Goal: Obtain resource: Download file/media

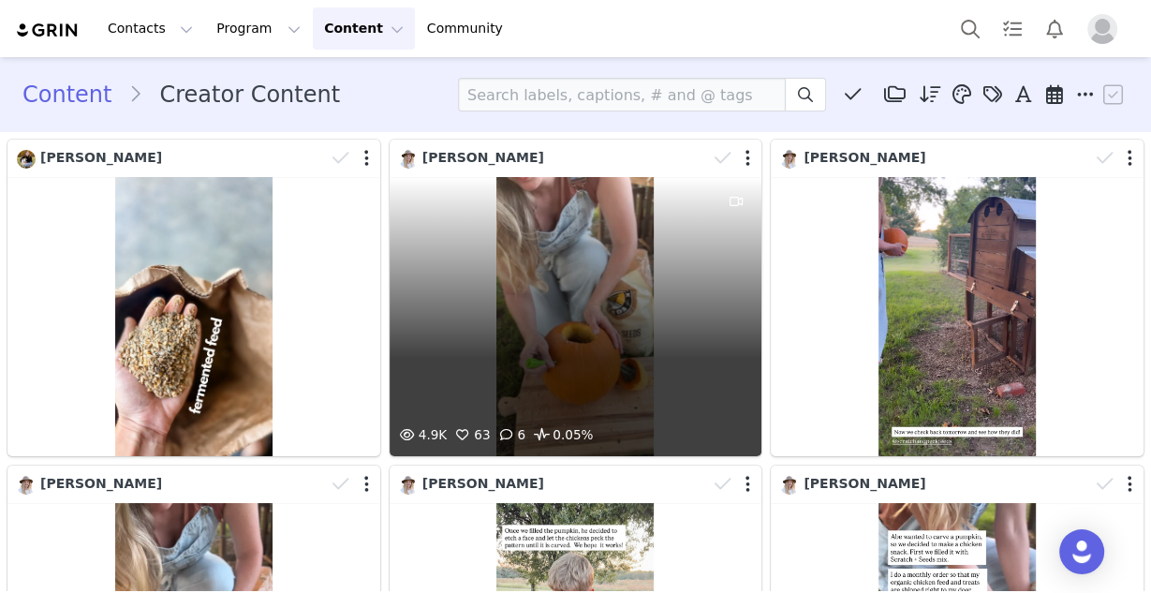
click at [574, 243] on div "4.9K 63 6 0.05%" at bounding box center [575, 316] width 373 height 279
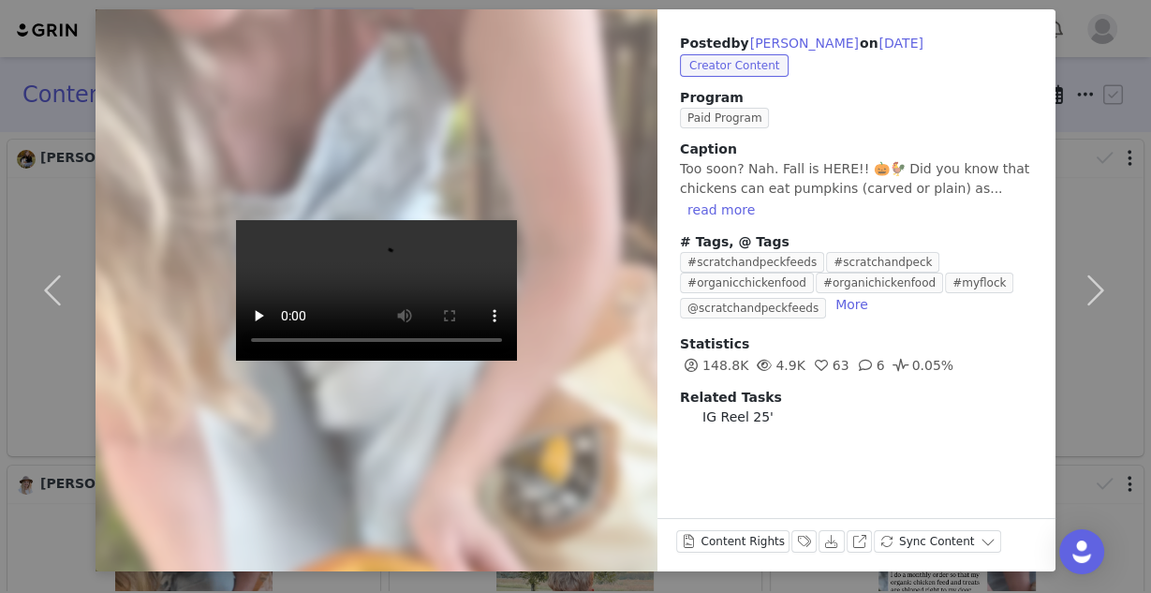
scroll to position [84, 0]
click at [574, 5] on div "Posted by [PERSON_NAME] on [DATE] Creator Content Program Paid Program Caption …" at bounding box center [575, 296] width 1151 height 593
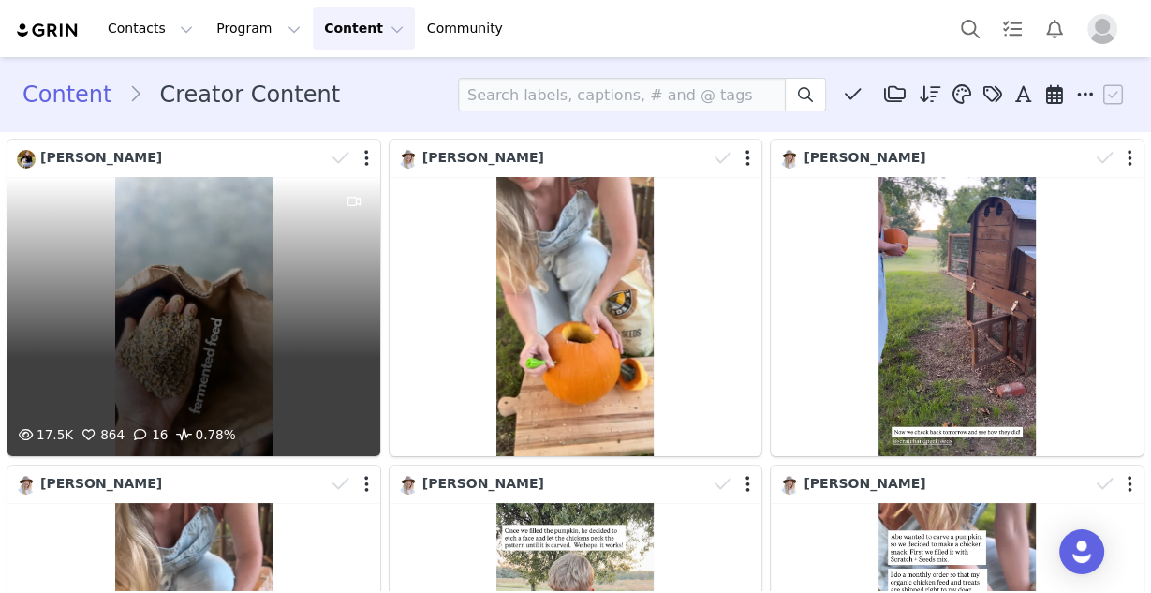
click at [153, 265] on div "17.5K 864 16 0.78%" at bounding box center [193, 316] width 373 height 279
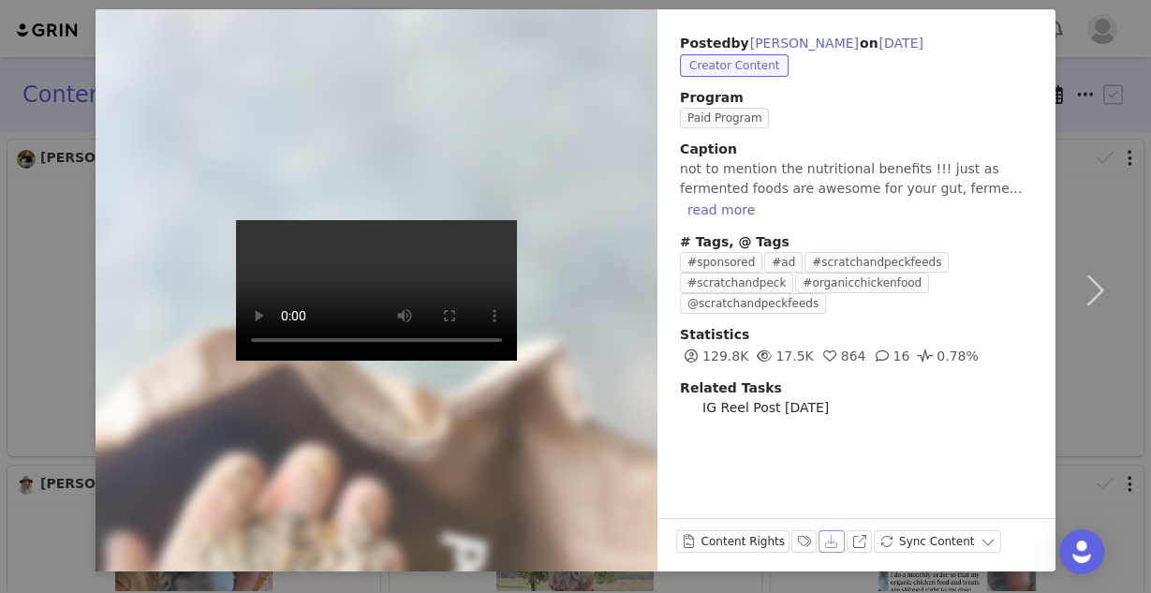
click at [574, 541] on button "Download" at bounding box center [831, 541] width 26 height 22
click at [574, 13] on button "button" at bounding box center [1094, 290] width 79 height 562
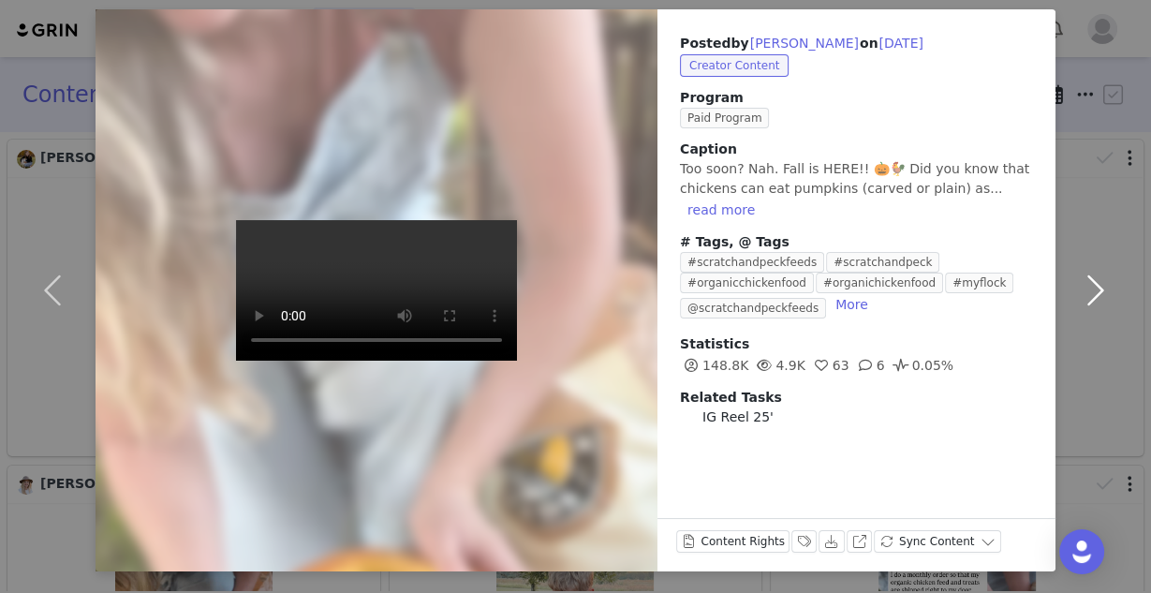
click at [574, 9] on button "button" at bounding box center [1094, 290] width 79 height 562
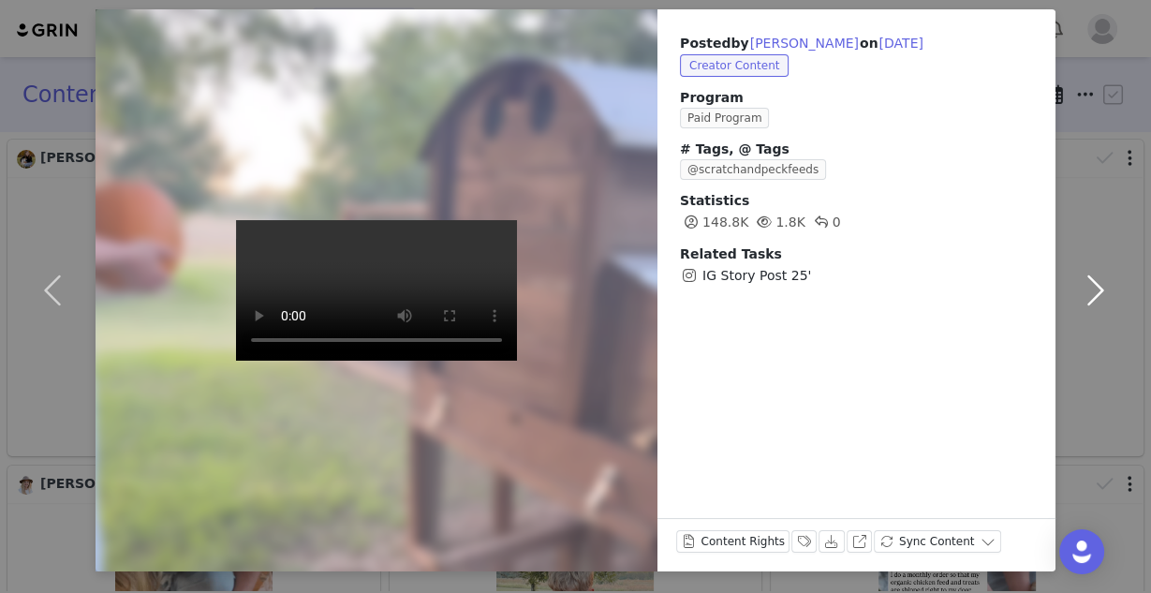
click at [574, 288] on button "button" at bounding box center [1094, 290] width 79 height 562
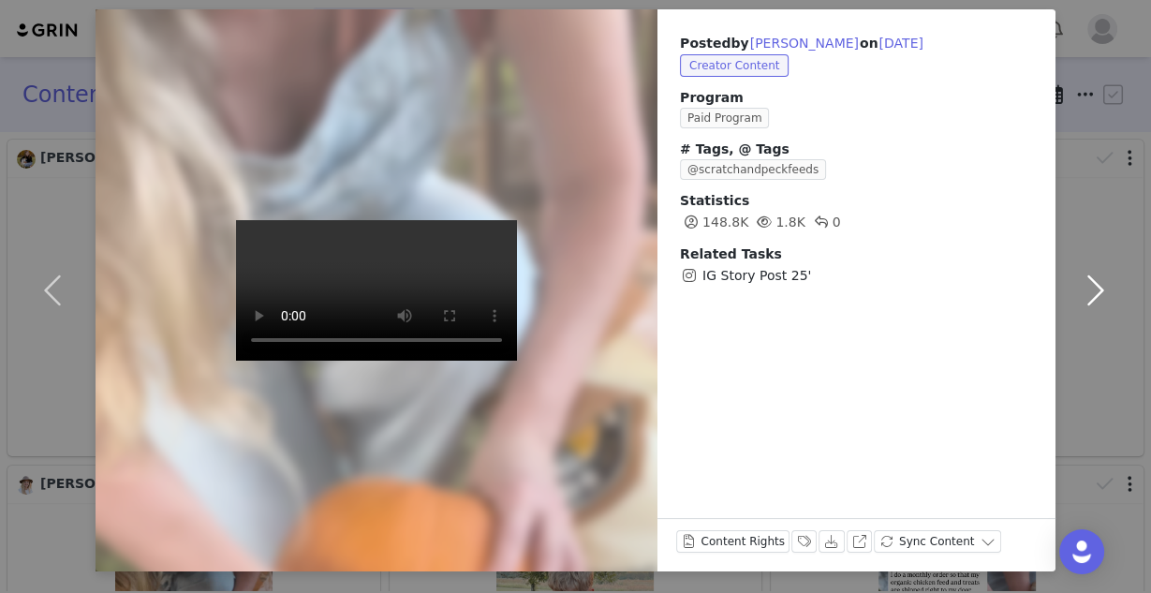
click at [574, 288] on button "button" at bounding box center [1094, 290] width 79 height 562
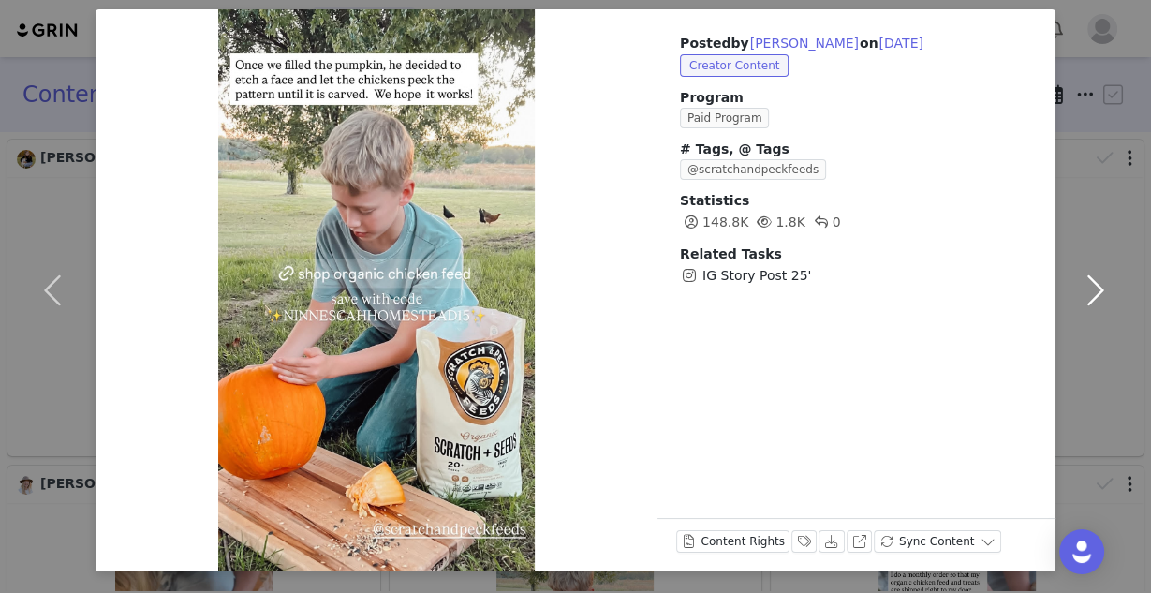
click at [574, 288] on button "button" at bounding box center [1094, 290] width 79 height 562
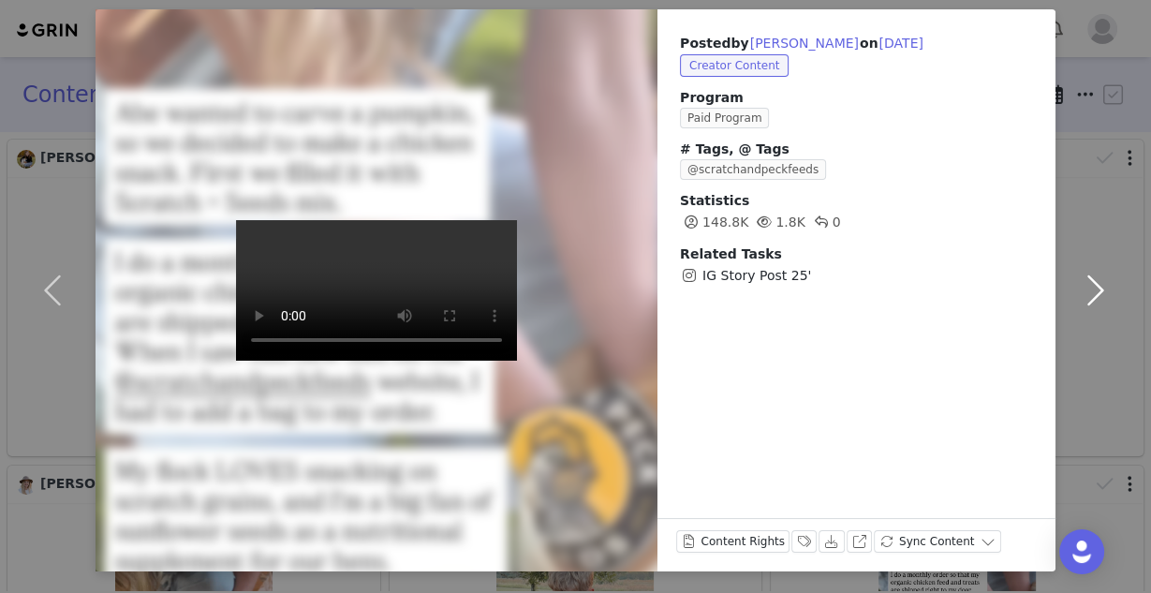
click at [574, 288] on button "button" at bounding box center [1094, 290] width 79 height 562
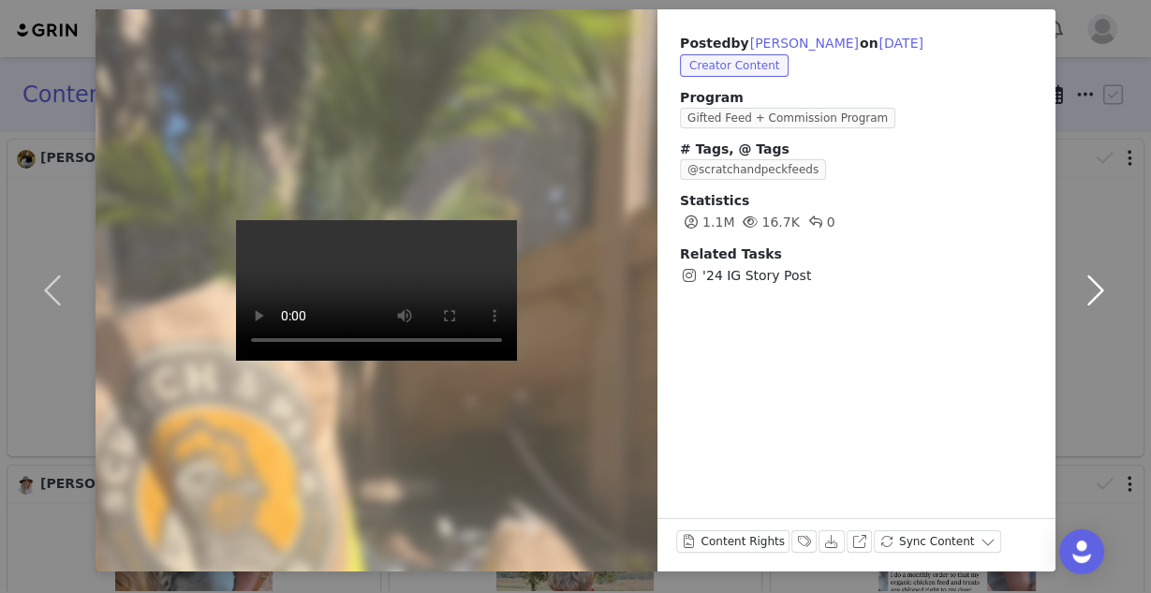
click at [574, 288] on button "button" at bounding box center [1094, 290] width 79 height 562
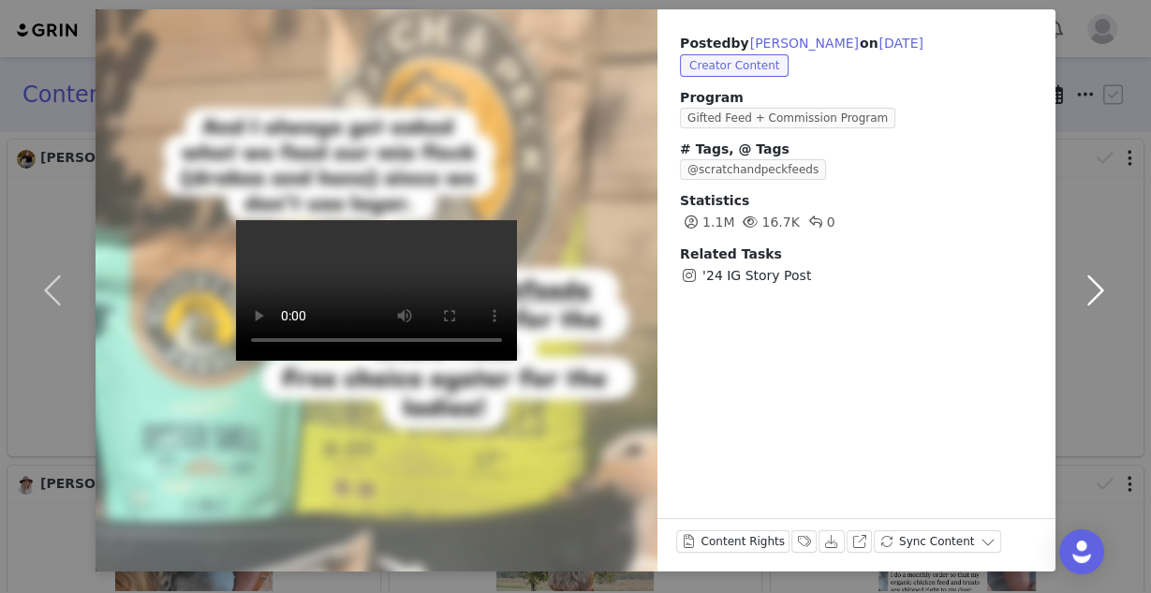
click at [574, 288] on button "button" at bounding box center [1094, 290] width 79 height 562
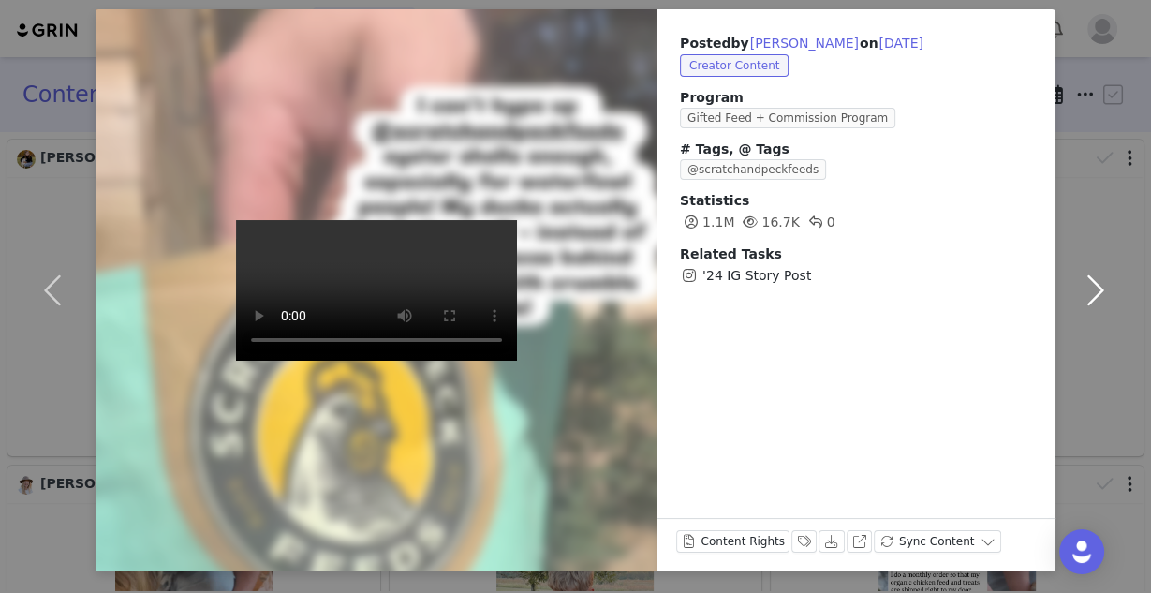
click at [574, 288] on button "button" at bounding box center [1094, 290] width 79 height 562
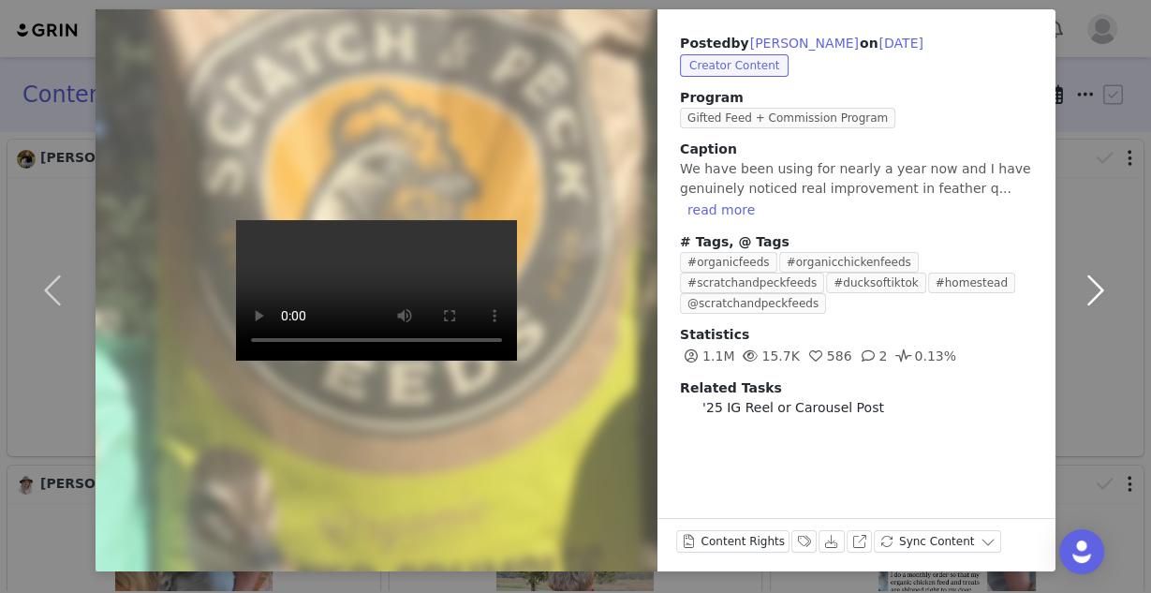
click at [574, 288] on button "button" at bounding box center [1094, 290] width 79 height 562
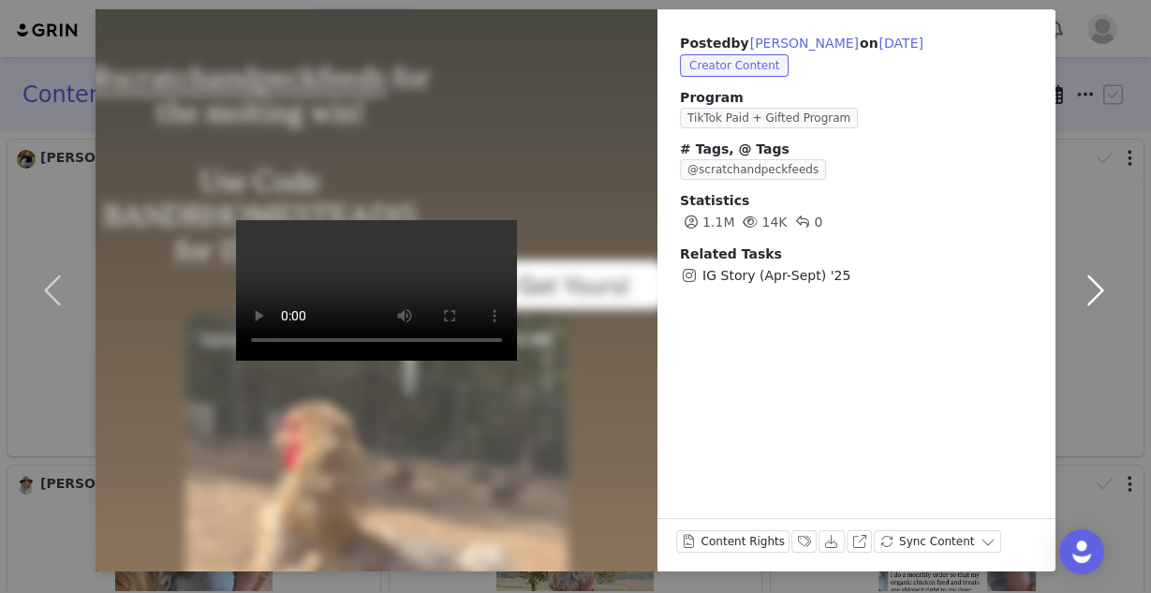
click at [574, 288] on button "button" at bounding box center [1094, 290] width 79 height 562
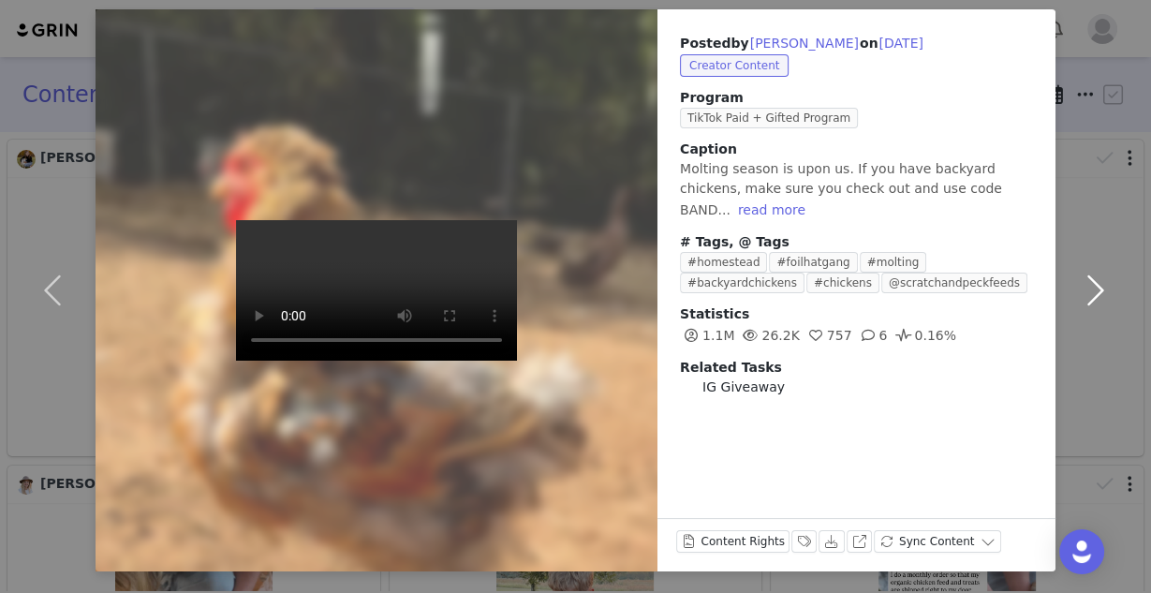
click at [574, 288] on button "button" at bounding box center [1094, 290] width 79 height 562
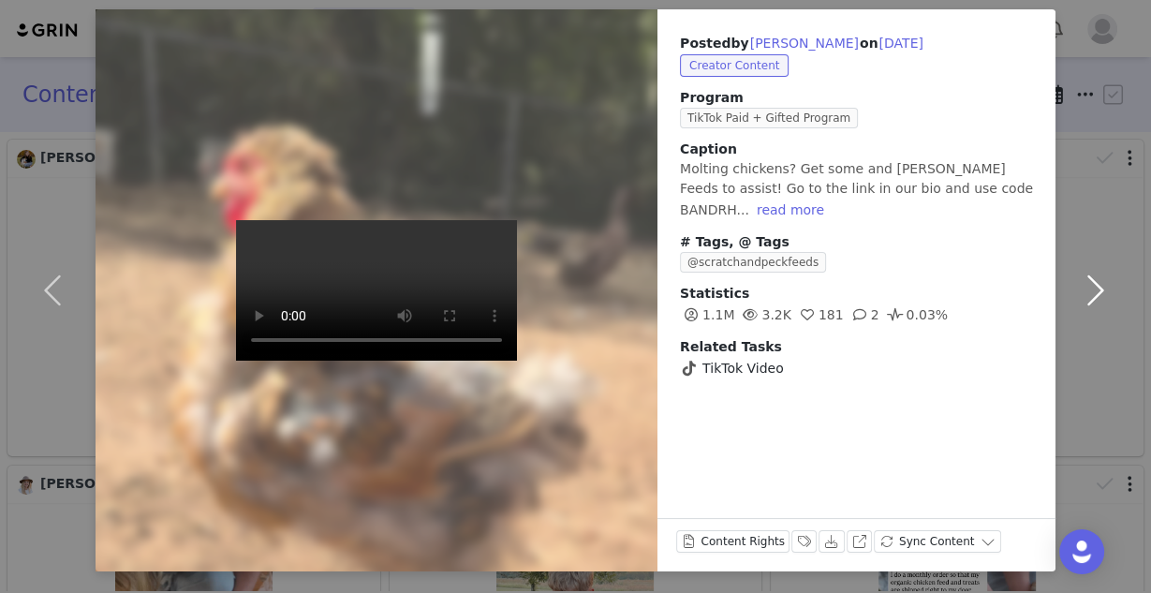
click at [574, 288] on button "button" at bounding box center [1094, 290] width 79 height 562
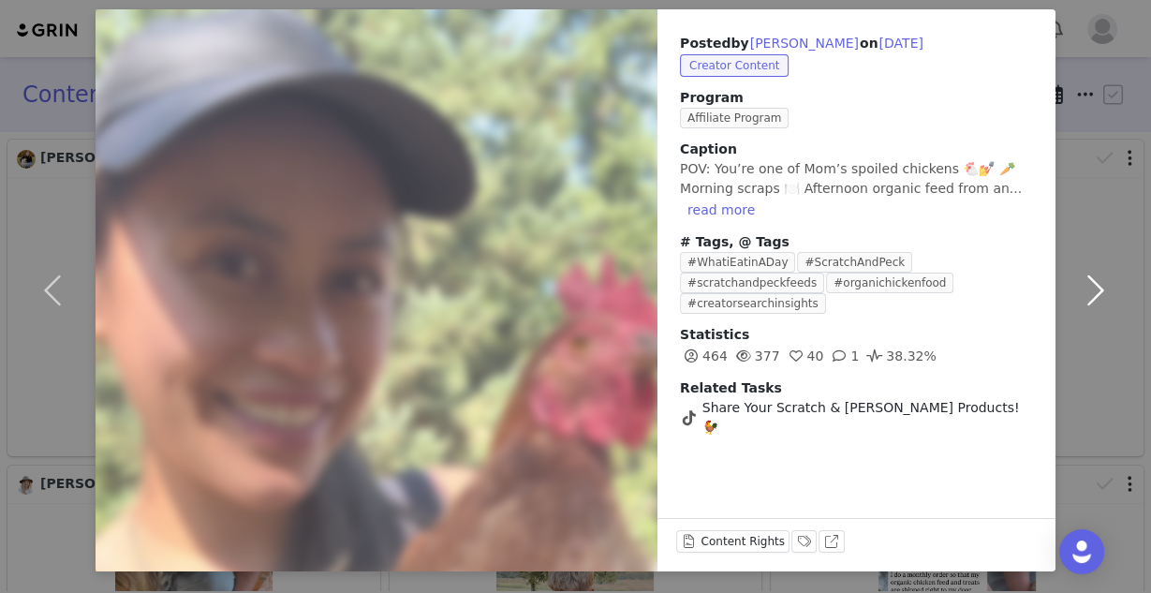
click at [574, 48] on button "button" at bounding box center [1094, 290] width 79 height 562
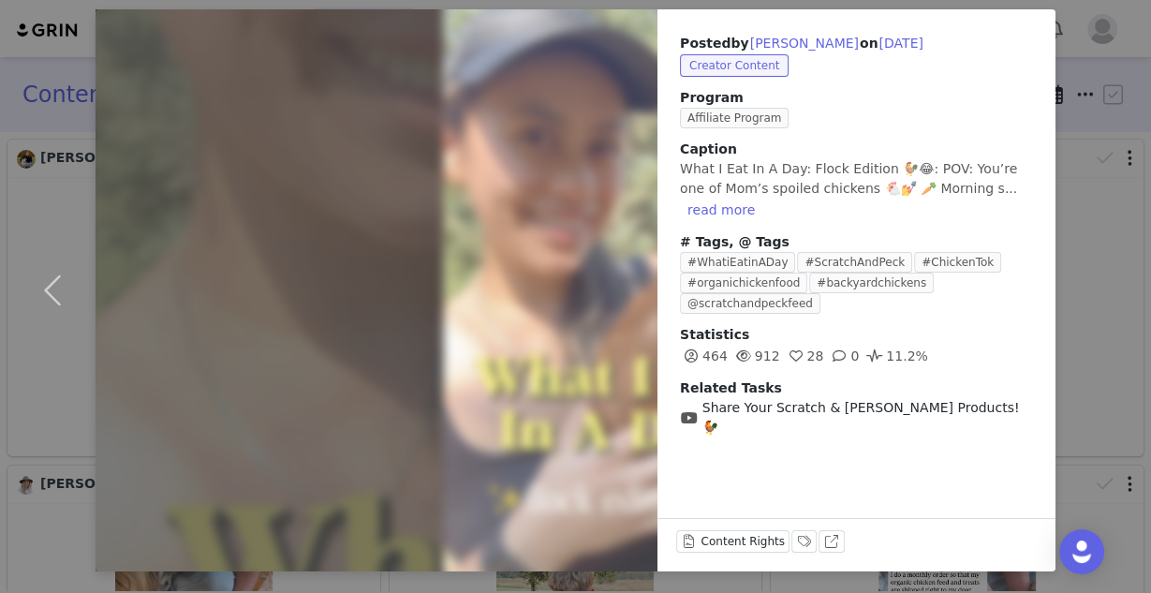
click at [574, 48] on div "Posted by [PERSON_NAME] on [DATE] Creator Content Program Affiliate Program Cap…" at bounding box center [575, 296] width 1151 height 593
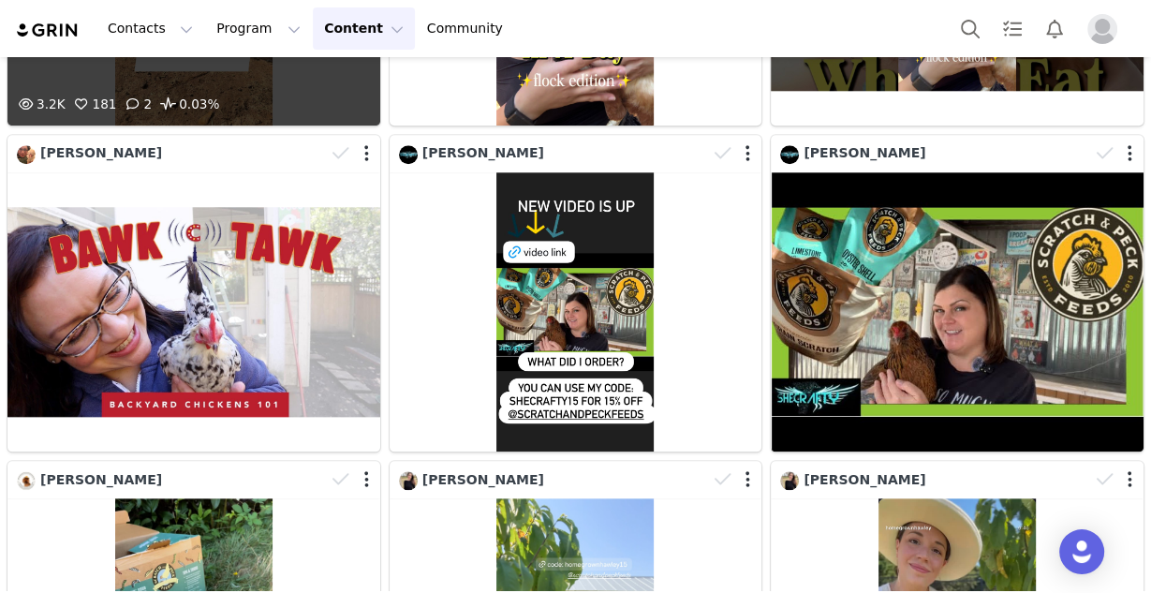
scroll to position [1354, 0]
